Goal: Task Accomplishment & Management: Manage account settings

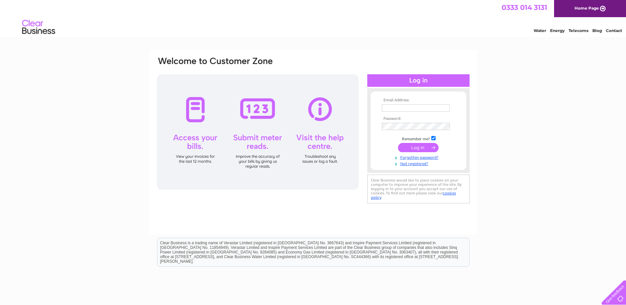
type input "printpoint@hotmail.co.uk"
click at [419, 148] on input "submit" at bounding box center [418, 147] width 41 height 9
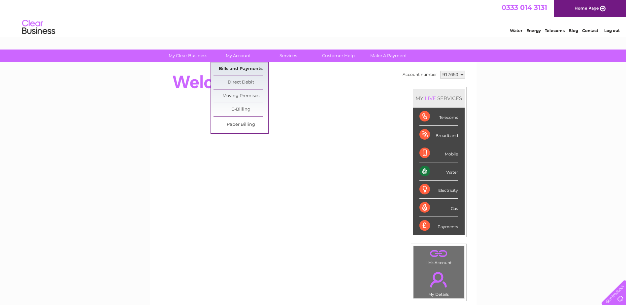
click at [239, 71] on link "Bills and Payments" at bounding box center [241, 68] width 54 height 13
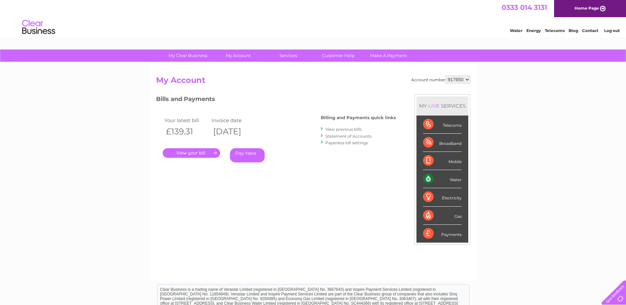
click at [191, 154] on link "." at bounding box center [191, 153] width 57 height 10
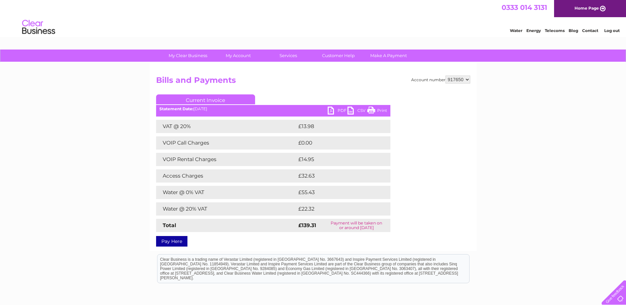
click at [339, 110] on link "PDF" at bounding box center [338, 112] width 20 height 10
